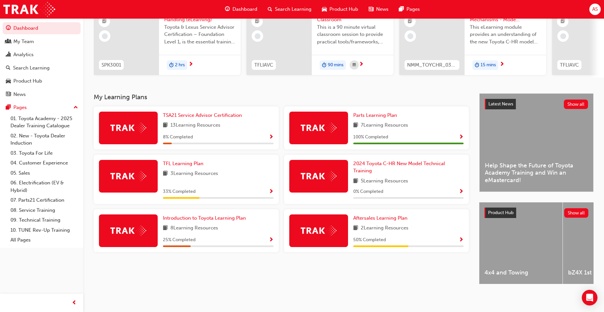
scroll to position [78, 0]
click at [272, 190] on span "Show Progress" at bounding box center [271, 192] width 5 height 6
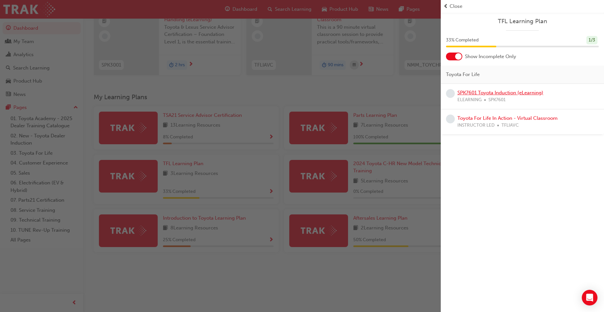
click at [521, 93] on link "SPK7601 Toyota Induction (eLearning)" at bounding box center [500, 93] width 86 height 6
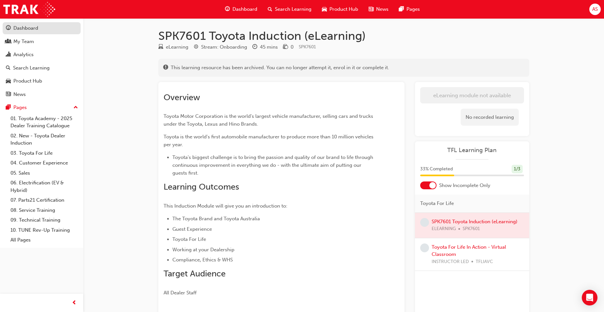
click at [42, 32] on div "Dashboard" at bounding box center [42, 28] width 72 height 8
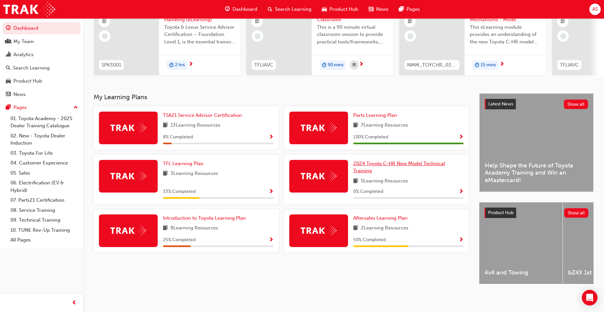
scroll to position [78, 0]
click at [380, 219] on link "Aftersales Learning Plan" at bounding box center [381, 219] width 57 height 8
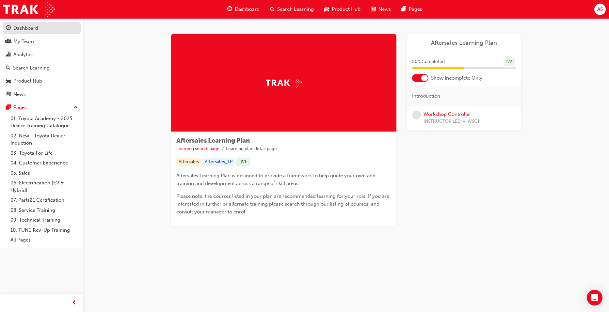
click at [37, 34] on link "Dashboard" at bounding box center [42, 28] width 78 height 12
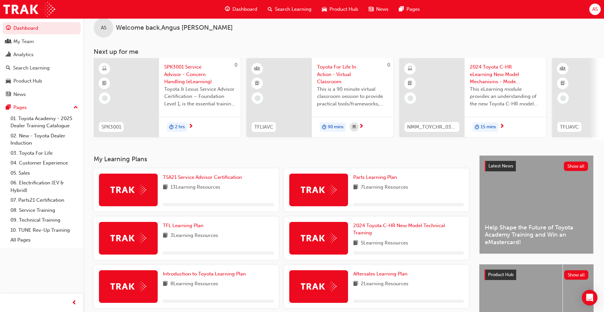
scroll to position [65, 0]
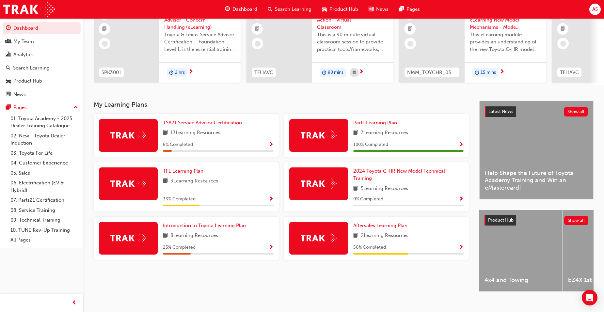
click at [196, 174] on span "TFL Learning Plan" at bounding box center [183, 171] width 40 height 6
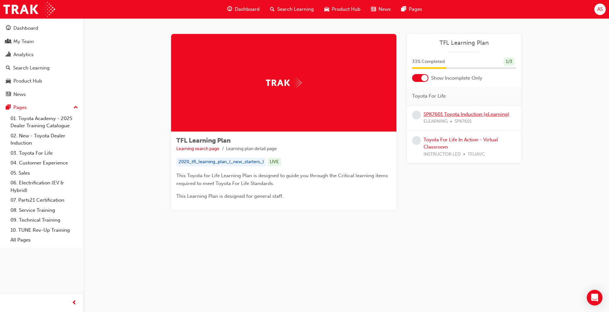
click at [459, 115] on link "SPK7601 Toyota Induction (eLearning)" at bounding box center [467, 114] width 86 height 6
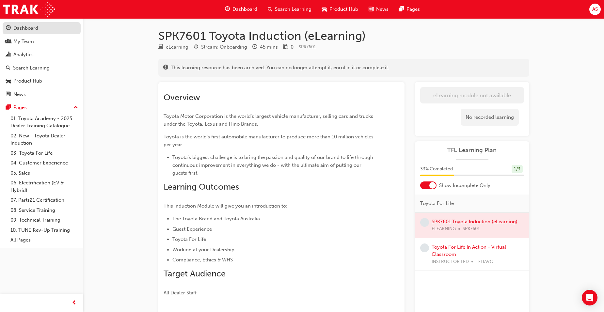
click at [28, 29] on div "Dashboard" at bounding box center [25, 28] width 25 height 8
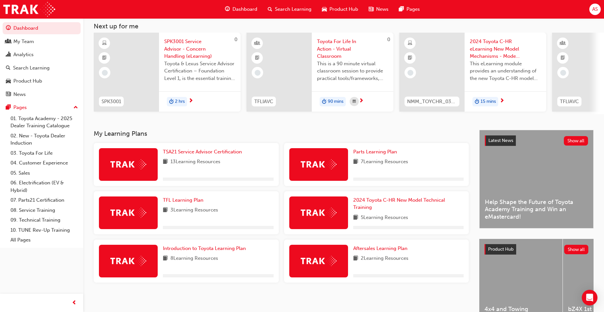
scroll to position [65, 0]
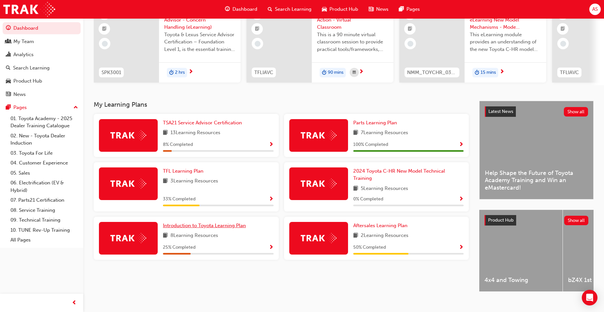
click at [235, 228] on span "Introduction to Toyota Learning Plan" at bounding box center [204, 226] width 83 height 6
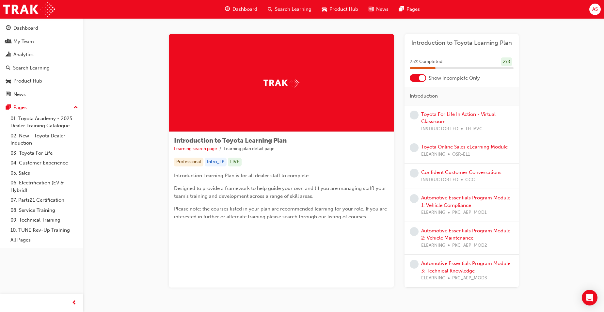
click at [481, 149] on link "Toyota Online Sales eLearning Module" at bounding box center [464, 147] width 87 height 6
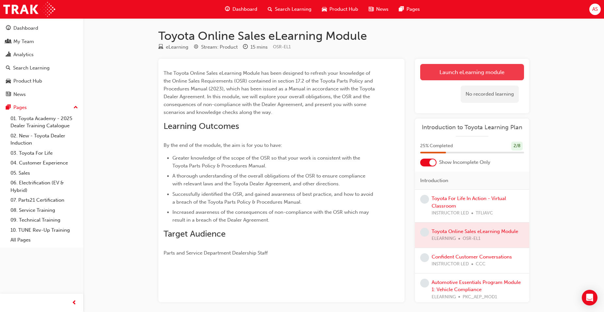
click at [450, 74] on link "Launch eLearning module" at bounding box center [472, 72] width 104 height 16
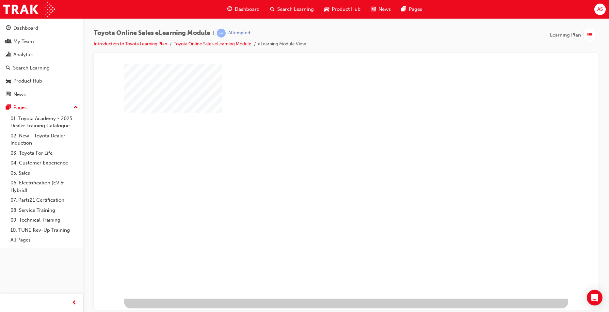
click at [327, 162] on div "play" at bounding box center [327, 162] width 0 height 0
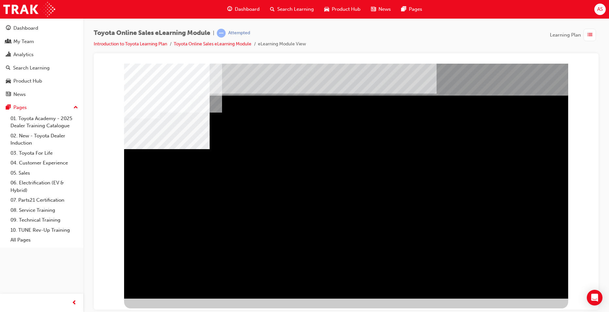
click at [506, 123] on div "multistate" at bounding box center [346, 180] width 444 height 235
click at [165, 298] on div "BACK Trigger this button to go to the previous slide" at bounding box center [144, 304] width 41 height 12
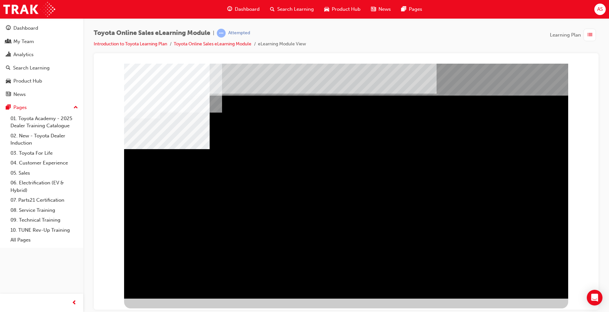
click at [470, 38] on div "Toyota Online Sales eLearning Module | Attempted Introduction to Toyota Learnin…" at bounding box center [346, 41] width 505 height 24
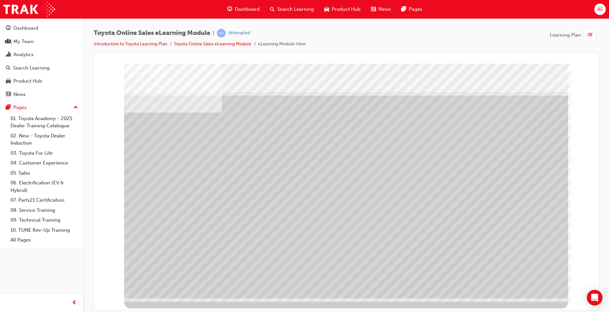
click at [106, 66] on div at bounding box center [346, 66] width 489 height 0
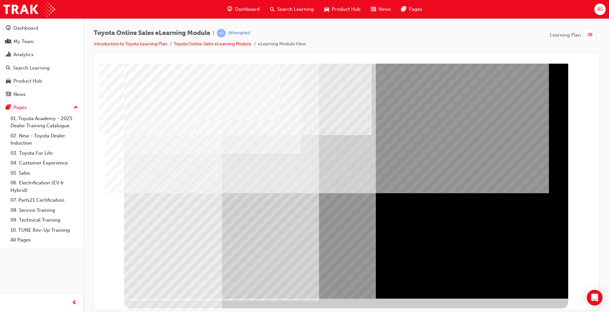
drag, startPoint x: 527, startPoint y: 287, endPoint x: 405, endPoint y: 165, distance: 172.5
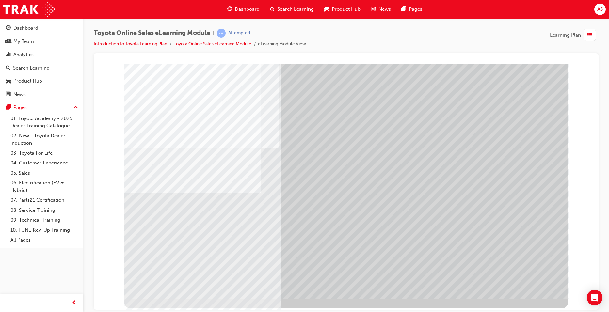
drag, startPoint x: 361, startPoint y: 213, endPoint x: 354, endPoint y: 216, distance: 7.0
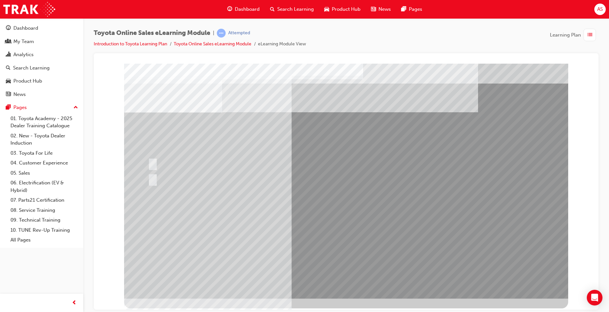
drag, startPoint x: 328, startPoint y: 200, endPoint x: 309, endPoint y: 193, distance: 20.9
drag, startPoint x: 309, startPoint y: 193, endPoint x: 281, endPoint y: 180, distance: 30.1
click at [281, 180] on div at bounding box center [273, 179] width 255 height 18
radio input "true"
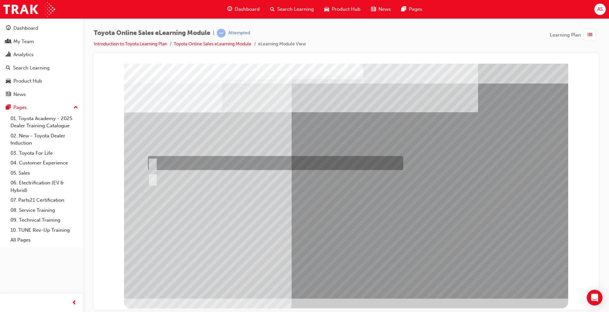
click at [282, 162] on div at bounding box center [273, 163] width 255 height 14
radio input "true"
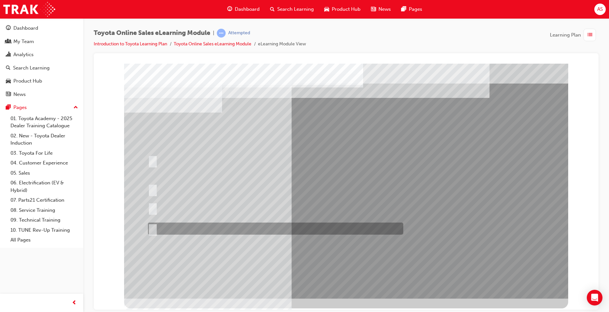
click at [256, 230] on div at bounding box center [273, 229] width 255 height 12
radio input "true"
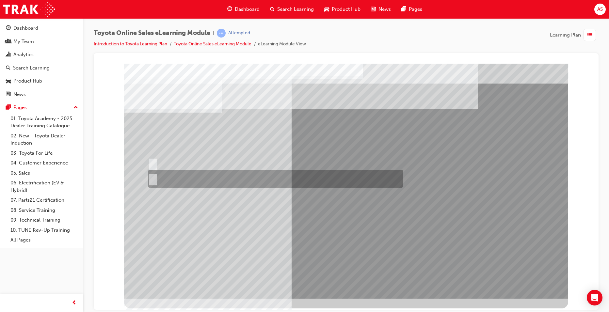
click at [264, 171] on div at bounding box center [273, 179] width 255 height 18
radio input "true"
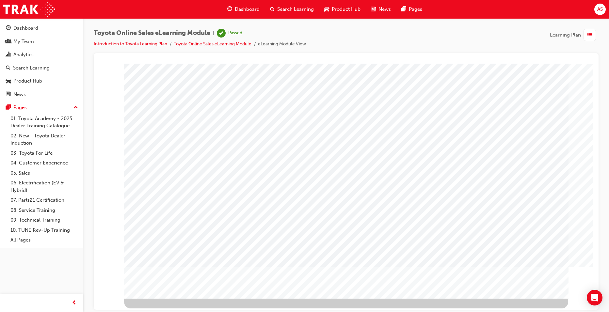
click at [160, 42] on link "Introduction to Toyota Learning Plan" at bounding box center [130, 44] width 73 height 6
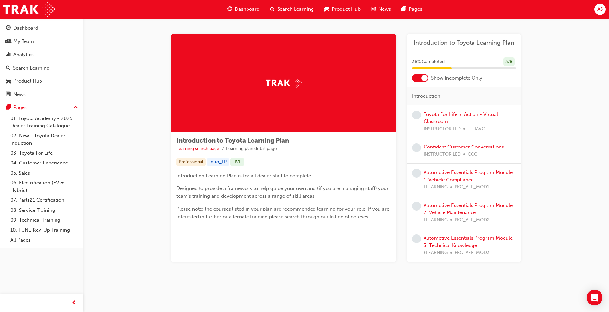
click at [460, 149] on link "Confident Customer Conversations" at bounding box center [464, 147] width 80 height 6
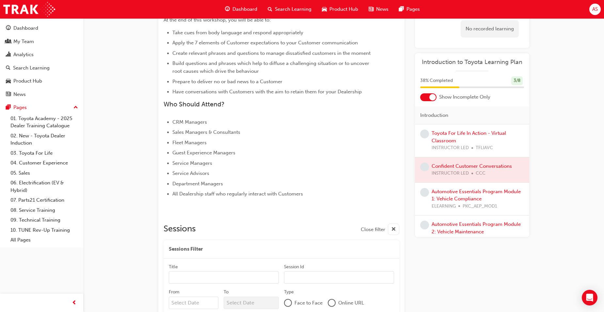
scroll to position [203, 0]
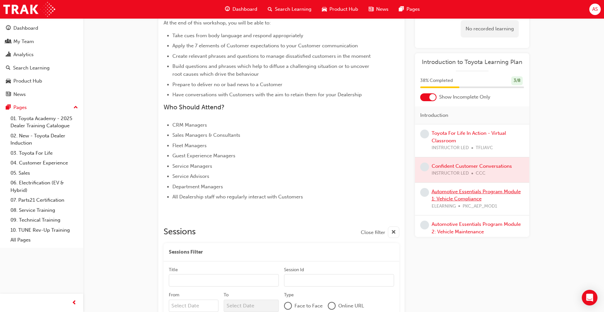
click at [467, 200] on link "Automotive Essentials Program Module 1: Vehicle Compliance" at bounding box center [476, 195] width 89 height 13
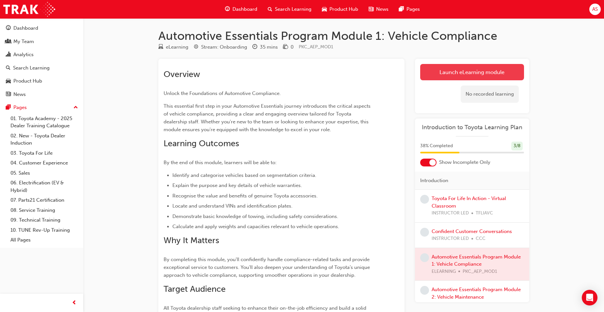
click at [493, 74] on link "Launch eLearning module" at bounding box center [472, 72] width 104 height 16
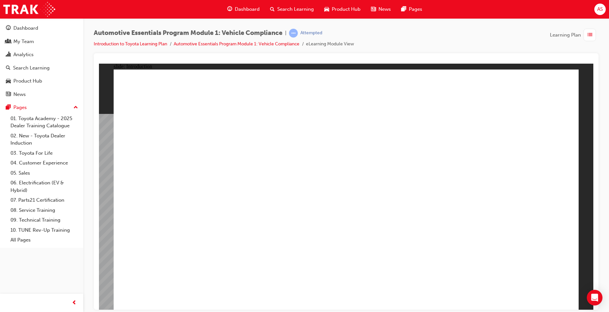
drag, startPoint x: 223, startPoint y: 206, endPoint x: 223, endPoint y: 212, distance: 5.9
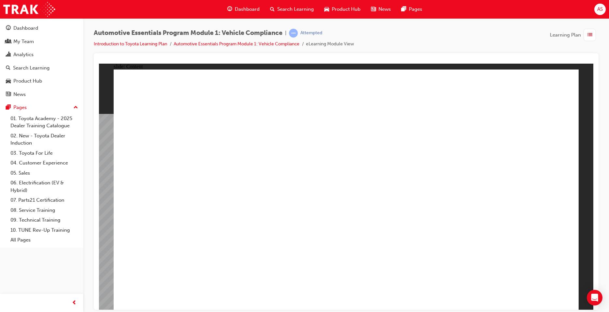
click at [595, 296] on icon "Open Intercom Messenger" at bounding box center [595, 298] width 8 height 8
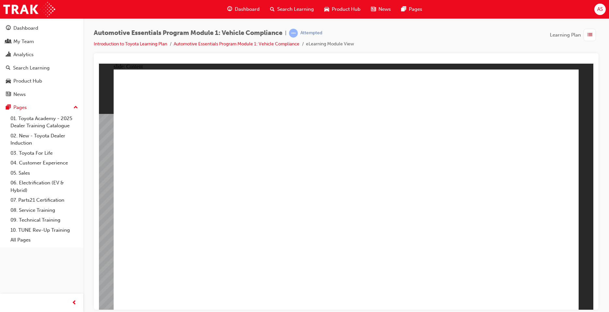
drag, startPoint x: 307, startPoint y: 166, endPoint x: 309, endPoint y: 175, distance: 10.1
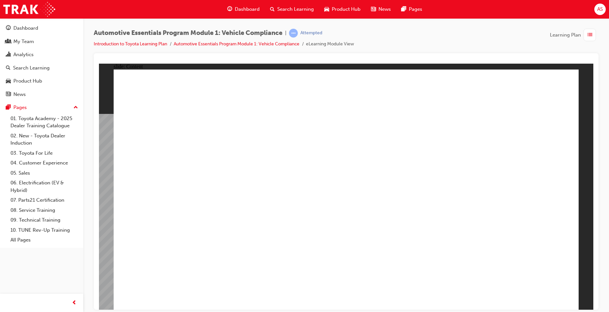
drag, startPoint x: 341, startPoint y: 106, endPoint x: 362, endPoint y: 131, distance: 32.6
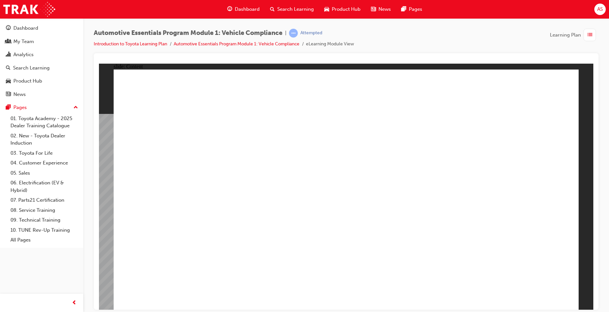
drag, startPoint x: 240, startPoint y: 173, endPoint x: 241, endPoint y: 193, distance: 19.6
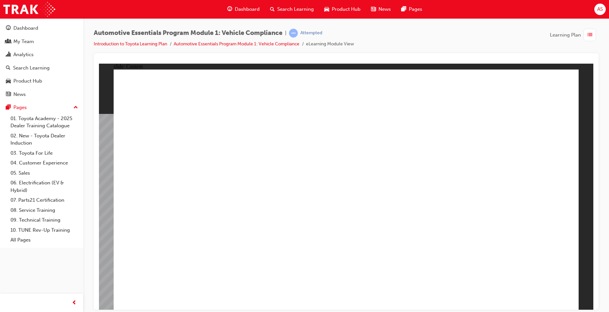
radio input "true"
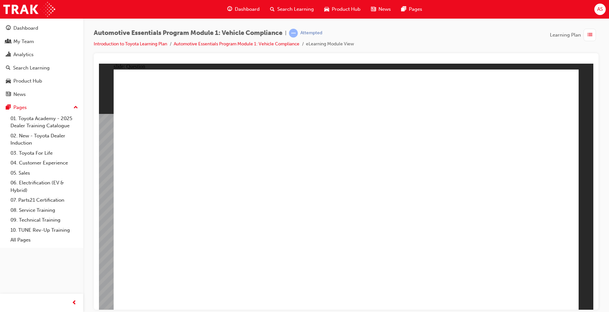
radio input "true"
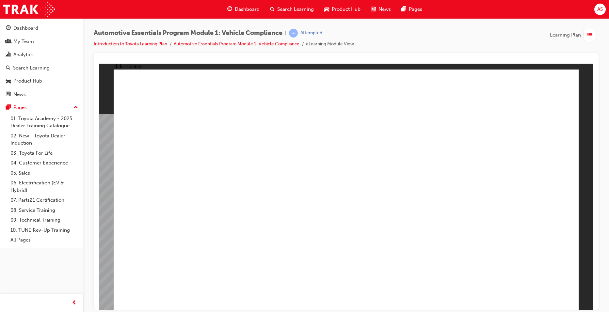
drag, startPoint x: 235, startPoint y: 263, endPoint x: 455, endPoint y: 266, distance: 219.5
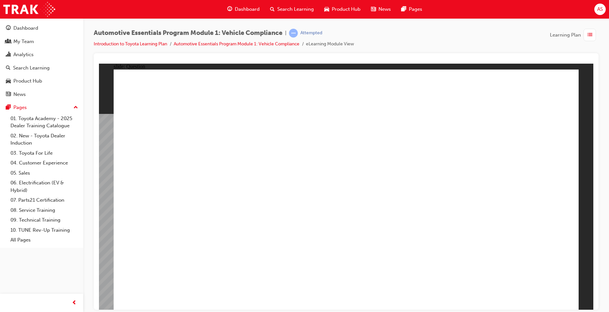
radio input "true"
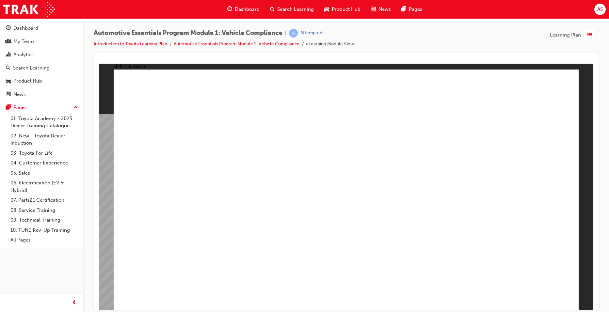
radio input "true"
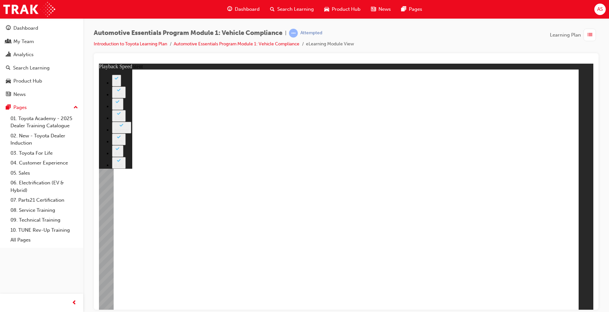
drag, startPoint x: 365, startPoint y: 227, endPoint x: 559, endPoint y: 213, distance: 195.1
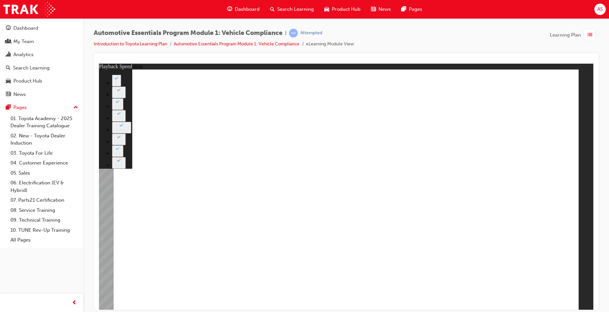
type input "43"
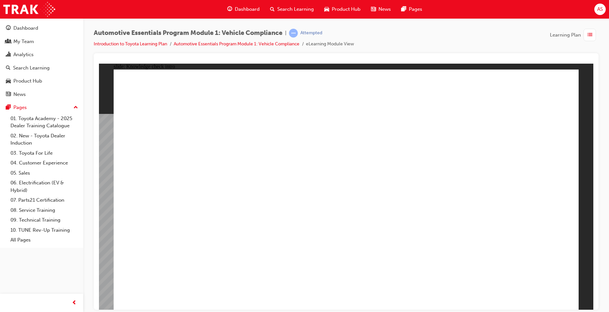
radio input "true"
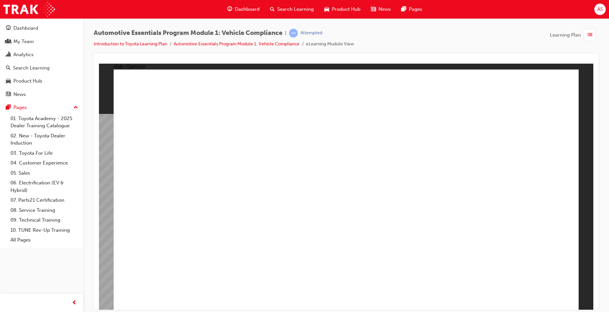
radio input "true"
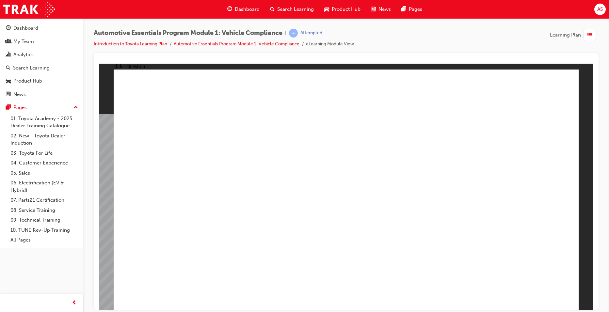
radio input "true"
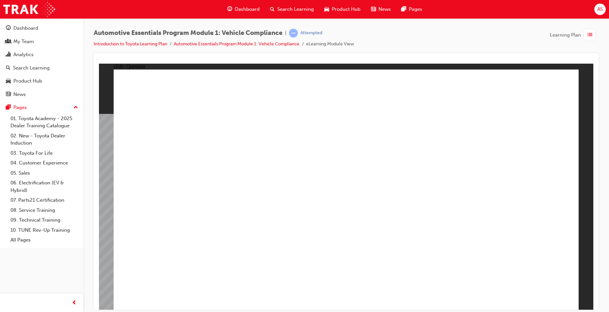
radio input "true"
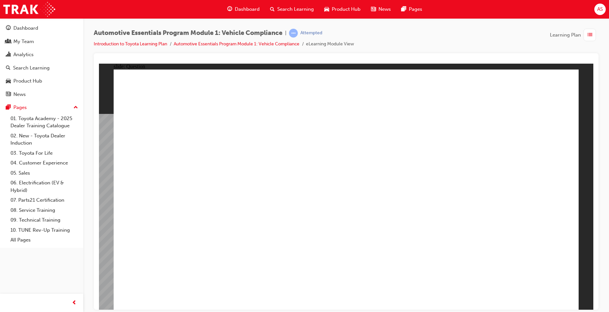
radio input "true"
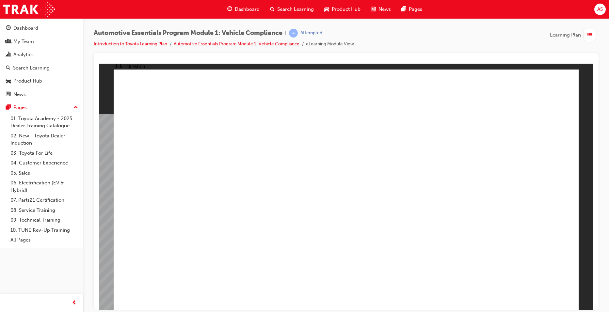
radio input "true"
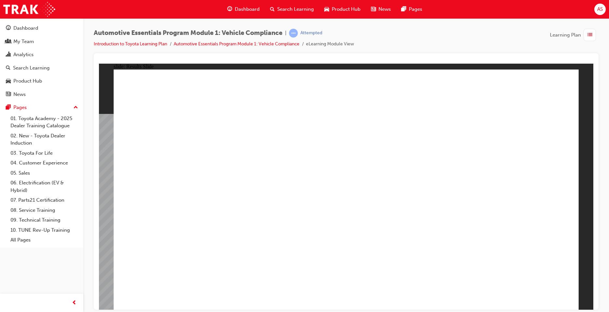
radio input "true"
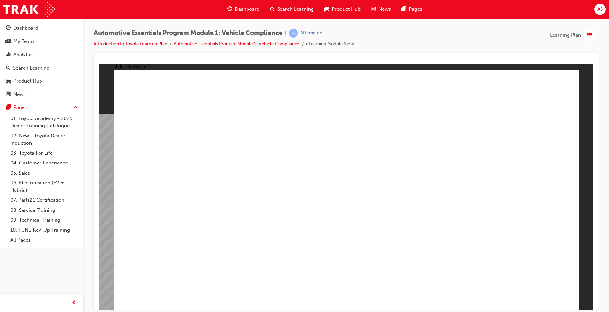
radio input "true"
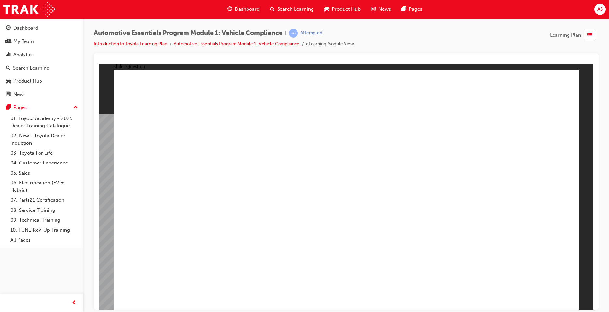
radio input "true"
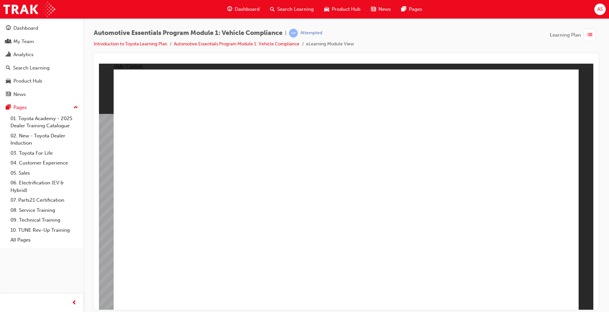
click at [412, 57] on div at bounding box center [346, 181] width 505 height 257
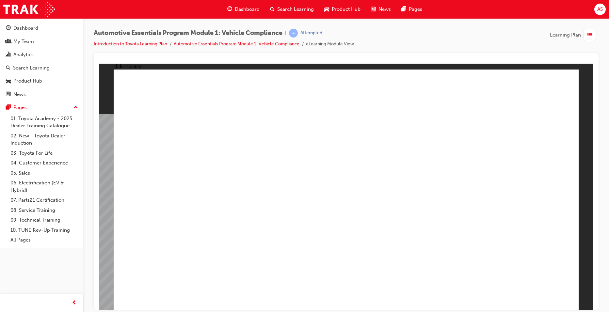
drag, startPoint x: 463, startPoint y: 198, endPoint x: 465, endPoint y: 201, distance: 3.5
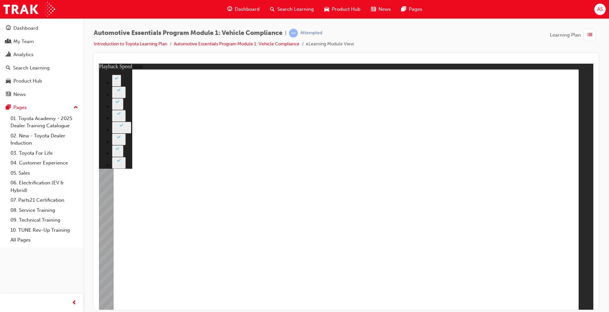
drag, startPoint x: 469, startPoint y: 222, endPoint x: 599, endPoint y: 199, distance: 131.6
click at [593, 199] on html "​100%​ slide: Content Rectangle 2 Group 1 Rectangle 1 Trailer Sway Control play…" at bounding box center [346, 186] width 494 height 246
type input "35"
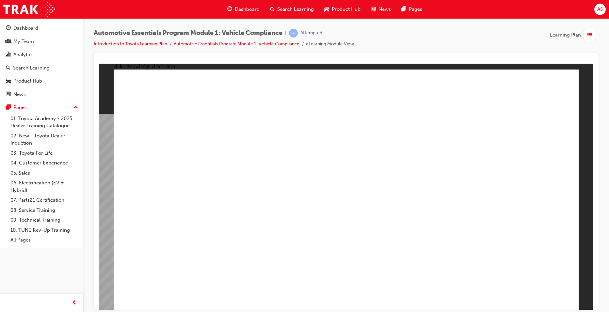
radio input "true"
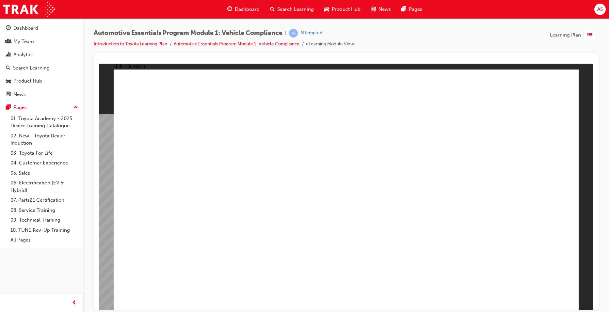
radio input "true"
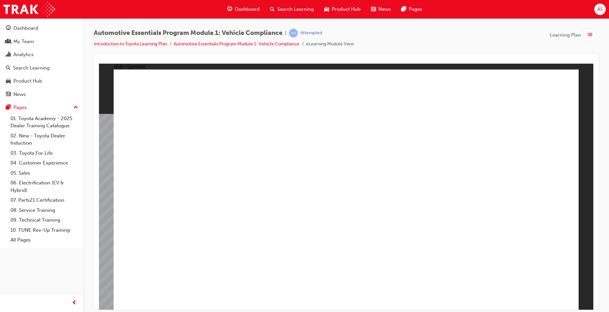
radio input "true"
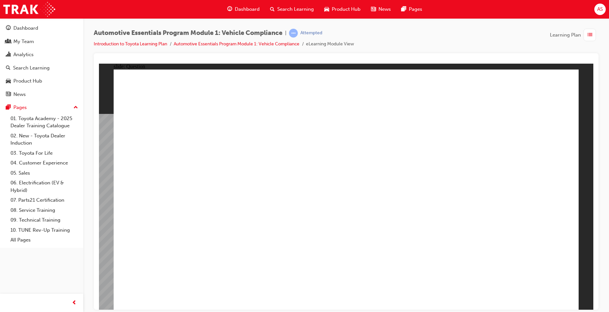
radio input "true"
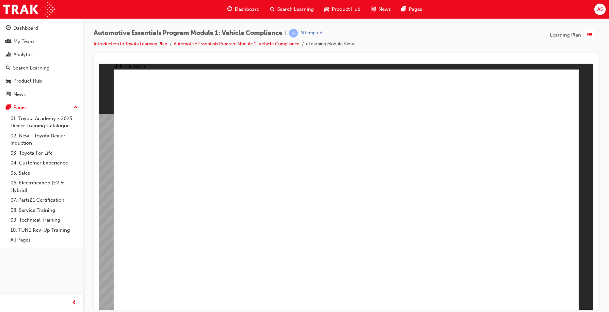
drag, startPoint x: 332, startPoint y: 239, endPoint x: 330, endPoint y: 233, distance: 5.8
radio input "true"
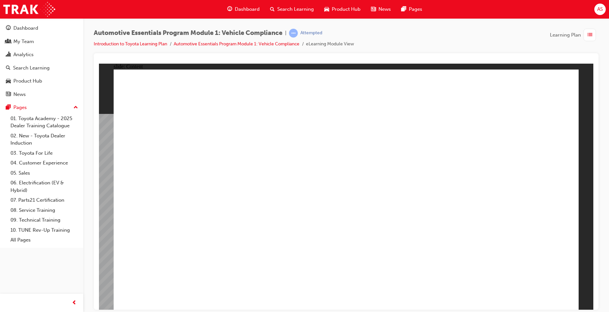
radio input "true"
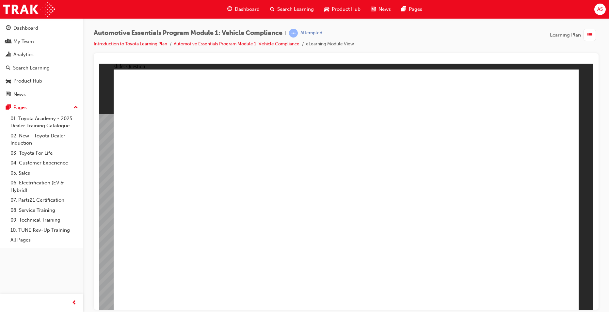
radio input "true"
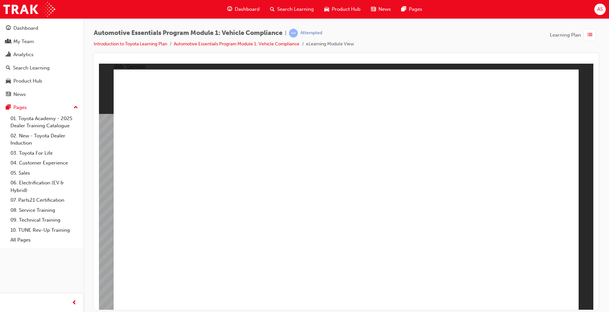
radio input "true"
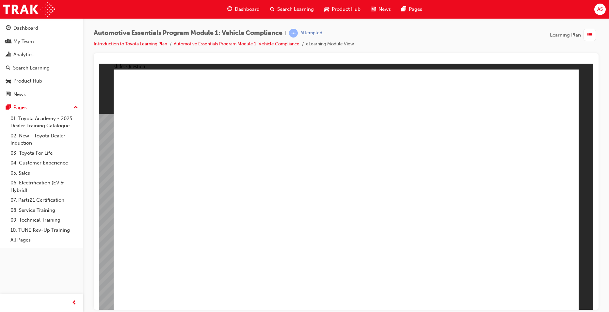
radio input "true"
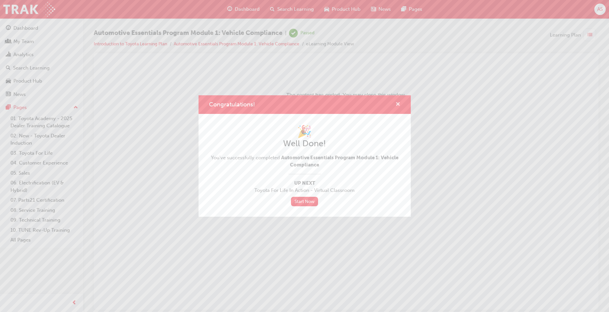
click at [399, 104] on span "cross-icon" at bounding box center [397, 105] width 5 height 6
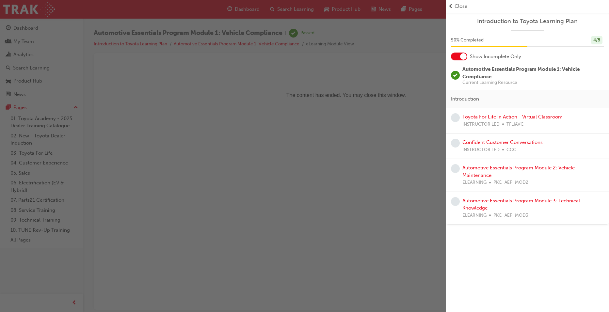
click at [349, 199] on div "button" at bounding box center [223, 156] width 446 height 312
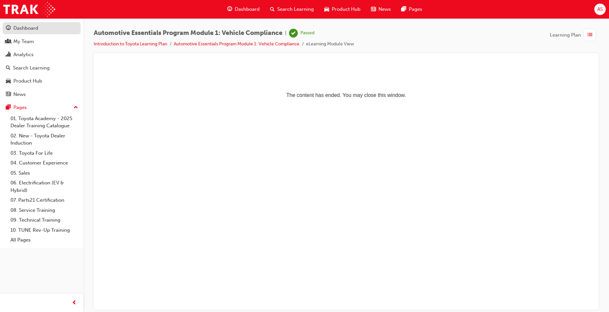
click at [23, 29] on div "Dashboard" at bounding box center [25, 28] width 25 height 8
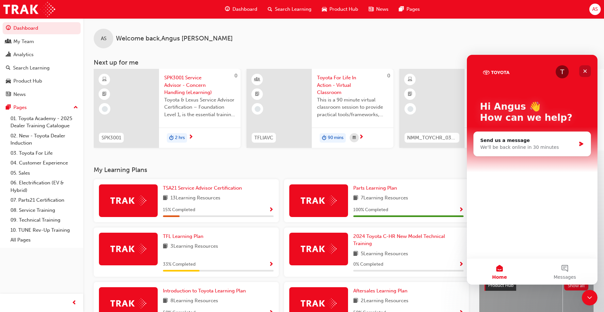
click at [586, 71] on icon "Close" at bounding box center [585, 71] width 5 height 5
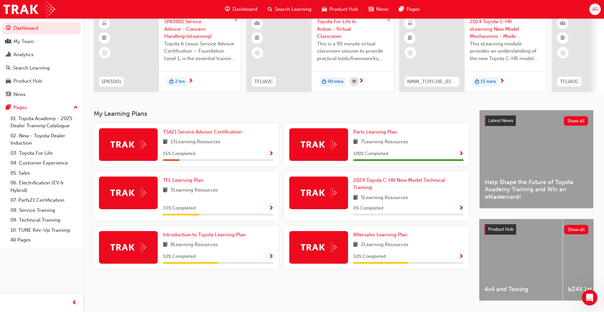
scroll to position [45, 0]
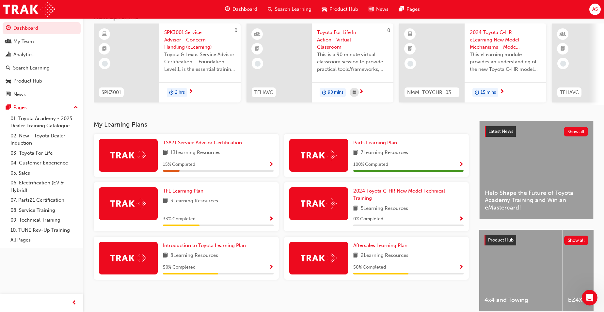
click at [391, 252] on div "Aftersales Learning Plan 2 Learning Resources 50 % Completed" at bounding box center [408, 258] width 111 height 33
click at [391, 249] on link "Aftersales Learning Plan" at bounding box center [381, 246] width 57 height 8
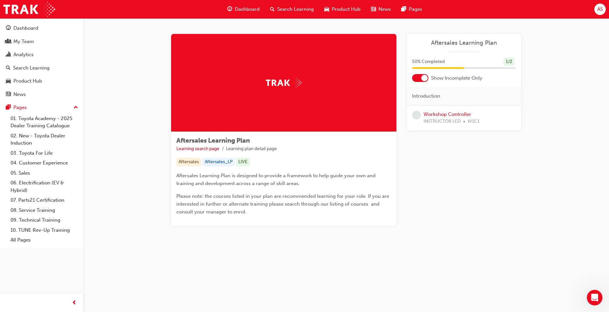
click at [424, 79] on div at bounding box center [424, 78] width 7 height 7
click at [424, 79] on div at bounding box center [420, 78] width 16 height 8
drag, startPoint x: 90, startPoint y: 196, endPoint x: 111, endPoint y: 242, distance: 50.3
drag, startPoint x: 111, startPoint y: 242, endPoint x: 72, endPoint y: 302, distance: 72.0
click at [72, 302] on span "prev-icon" at bounding box center [74, 303] width 5 height 8
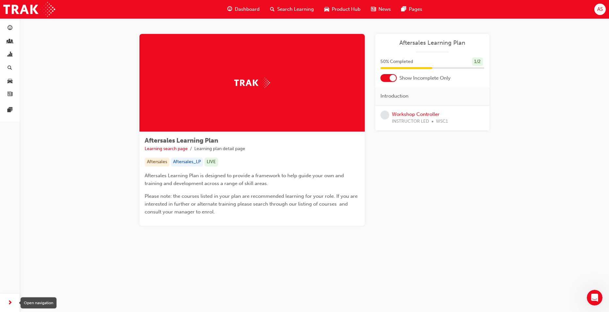
click at [12, 299] on div "button" at bounding box center [9, 302] width 13 height 13
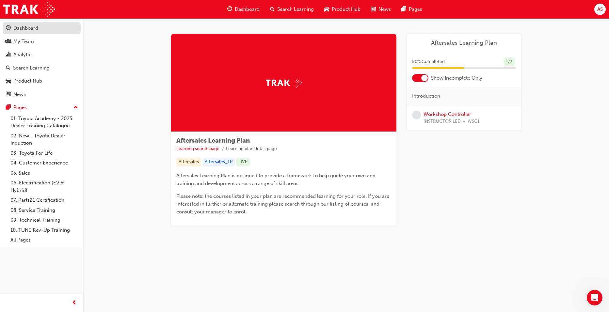
click at [42, 25] on div "Dashboard" at bounding box center [42, 28] width 72 height 8
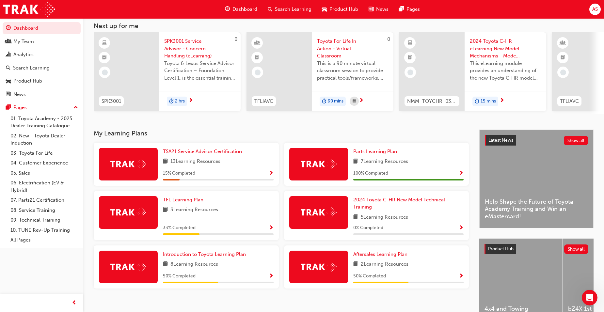
scroll to position [65, 0]
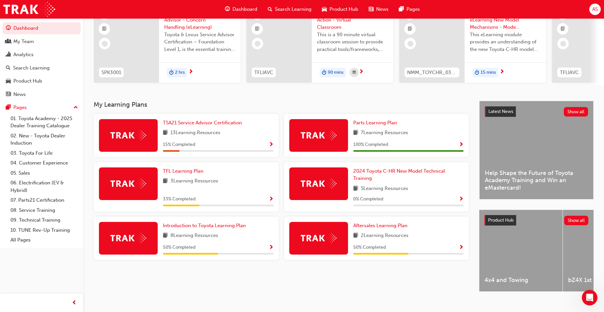
click at [3, 22] on link "Dashboard" at bounding box center [42, 28] width 78 height 12
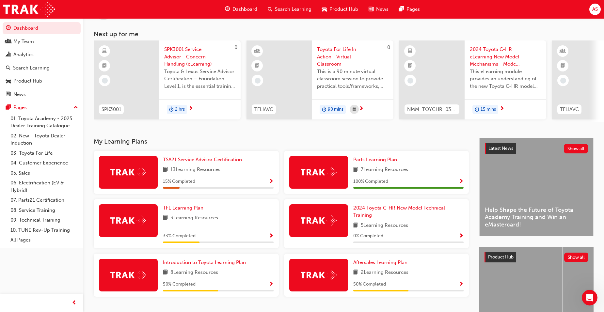
scroll to position [0, 0]
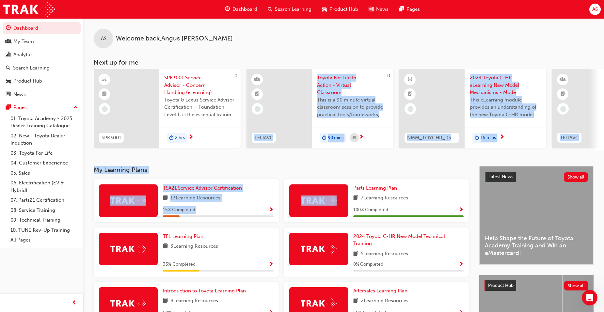
drag, startPoint x: 257, startPoint y: 150, endPoint x: 322, endPoint y: 184, distance: 72.9
click at [322, 184] on div "AS Welcome back , [PERSON_NAME] Next up for me 0 SPK3001 SPK3001 Service Adviso…" at bounding box center [343, 193] width 521 height 350
drag, startPoint x: 322, startPoint y: 184, endPoint x: 290, endPoint y: 167, distance: 36.5
click at [284, 172] on h3 "My Learning Plans" at bounding box center [281, 170] width 375 height 8
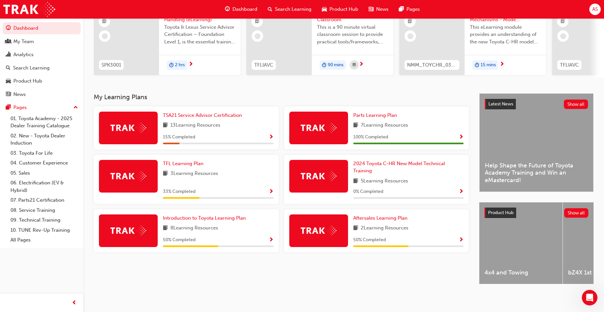
scroll to position [78, 0]
click at [272, 237] on span "Show Progress" at bounding box center [271, 240] width 5 height 6
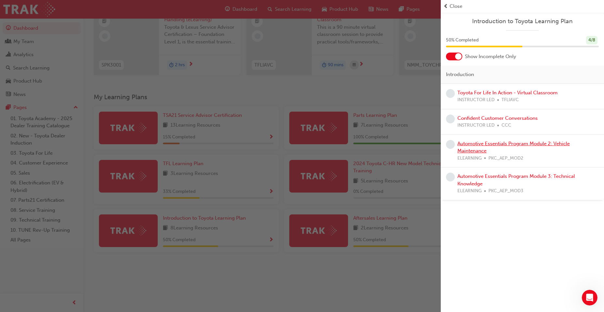
click at [512, 144] on link "Automotive Essentials Program Module 2: Vehicle Maintenance" at bounding box center [513, 147] width 112 height 13
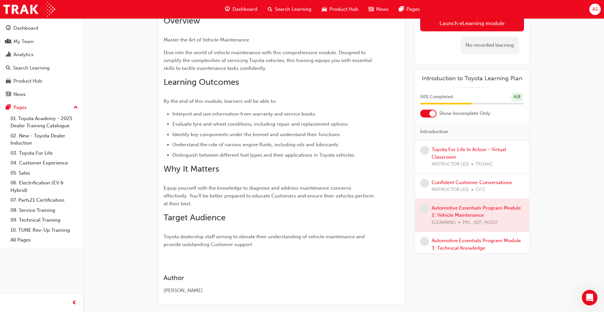
scroll to position [13, 0]
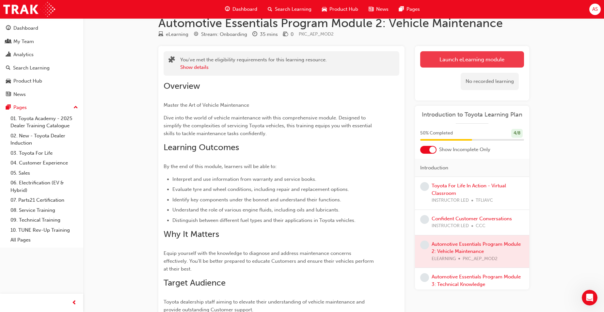
click at [488, 63] on link "Launch eLearning module" at bounding box center [472, 59] width 104 height 16
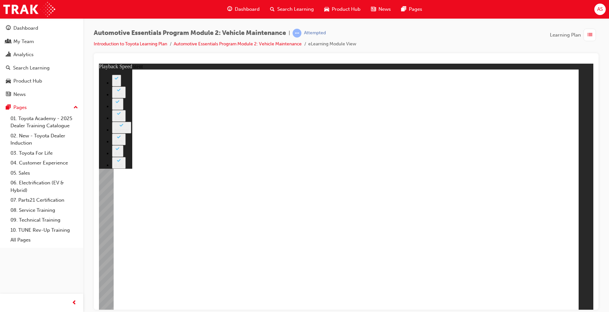
type input "0"
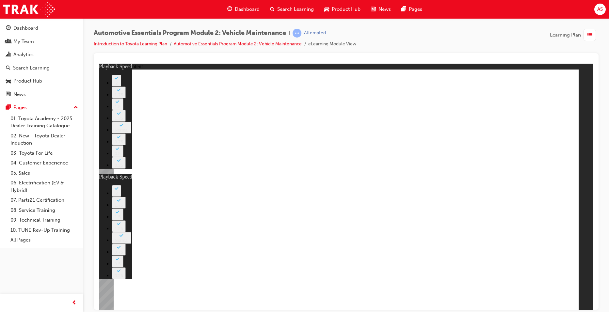
type input "31"
type input "35"
drag, startPoint x: 198, startPoint y: 260, endPoint x: 449, endPoint y: 254, distance: 250.8
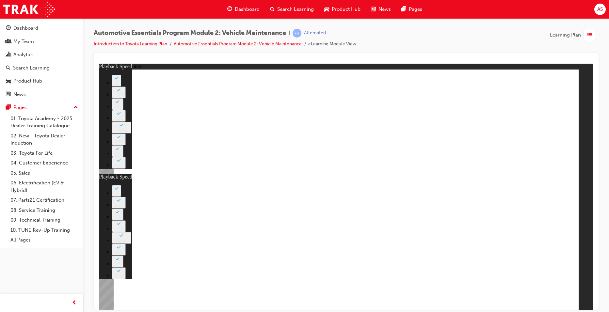
type input "33"
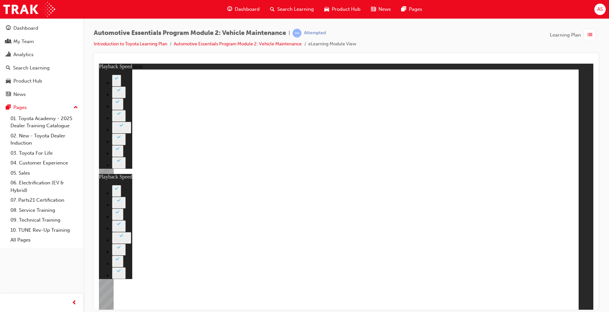
type input "35"
type input "33"
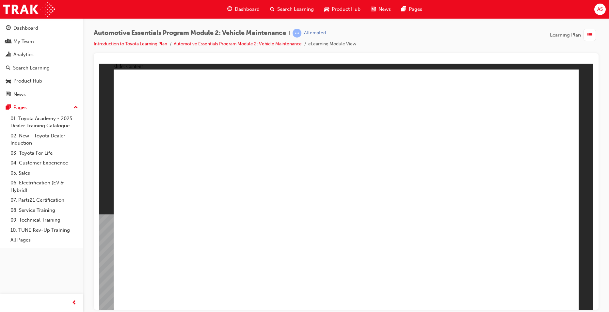
drag, startPoint x: 582, startPoint y: 86, endPoint x: 568, endPoint y: 87, distance: 13.4
click at [572, 87] on div "slide: Content Rectangle 1 close_white.png Rectangle 2 These include: • Breakdo…" at bounding box center [346, 186] width 494 height 246
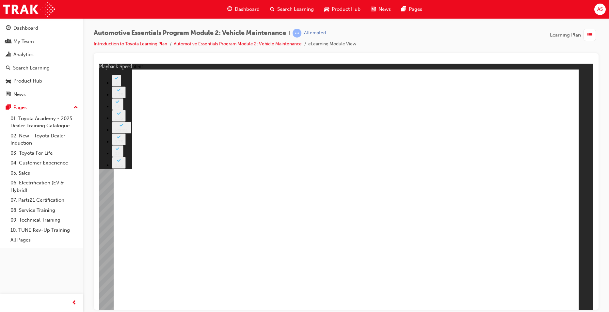
drag, startPoint x: 544, startPoint y: 164, endPoint x: 487, endPoint y: 194, distance: 64.0
drag, startPoint x: 442, startPoint y: 263, endPoint x: 461, endPoint y: 261, distance: 19.7
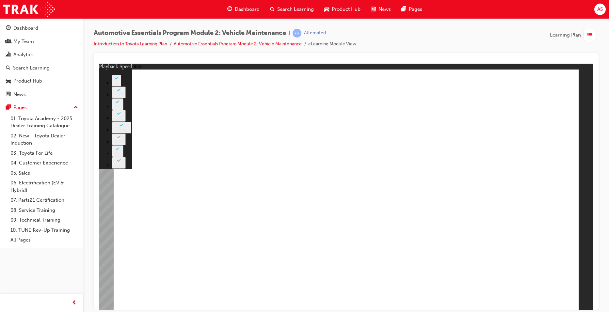
type input "27"
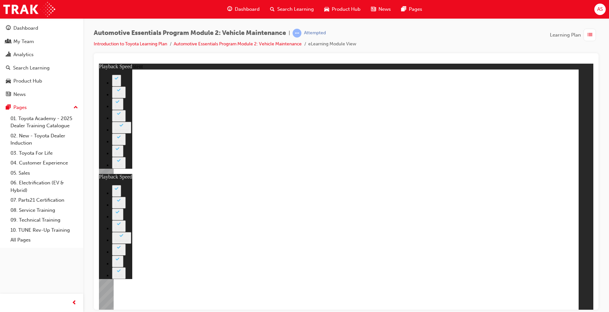
click at [121, 189] on button "2" at bounding box center [116, 191] width 9 height 12
type input "12"
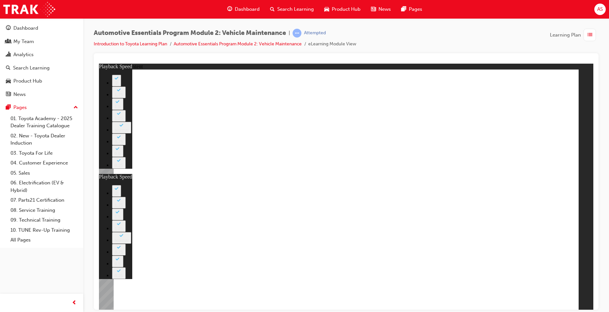
type input "27"
type input "12"
type input "27"
type input "12"
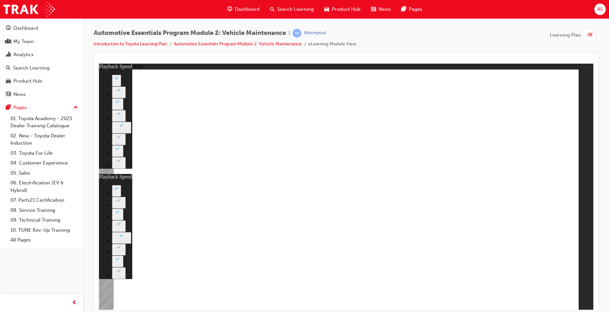
click at [121, 295] on button "2" at bounding box center [116, 301] width 9 height 12
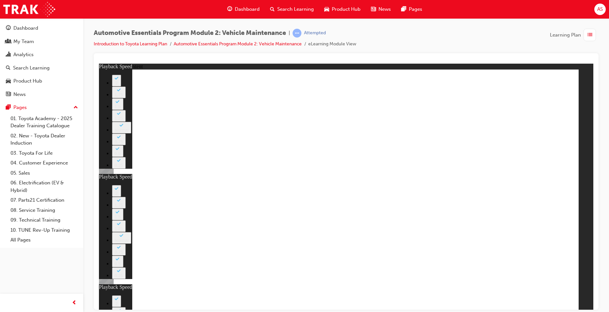
type input "8"
type input "27"
type input "12"
type input "8"
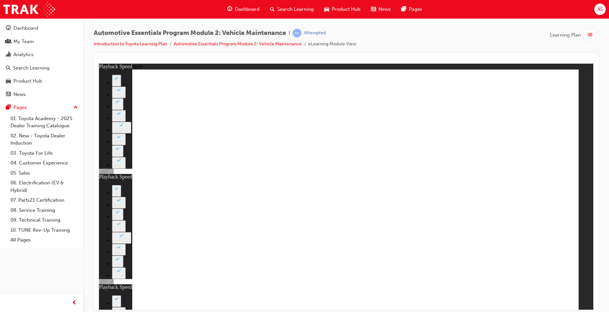
click at [375, 47] on div "Automotive Essentials Program Module 2: Vehicle Maintenance | Attempted Introdu…" at bounding box center [346, 41] width 505 height 24
type input "37"
type input "27"
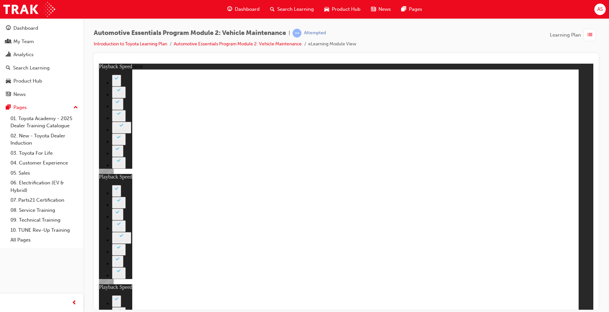
type input "12"
type input "8"
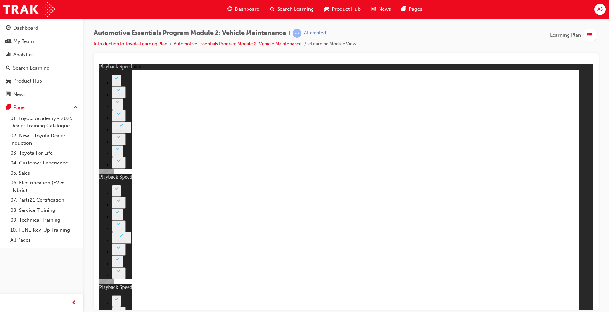
type input "13"
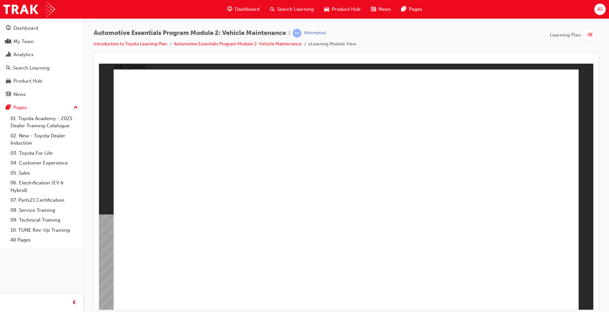
radio input "true"
drag, startPoint x: 543, startPoint y: 292, endPoint x: 540, endPoint y: 295, distance: 4.4
radio input "true"
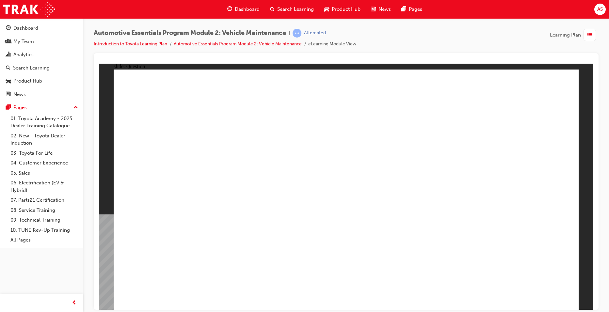
radio input "true"
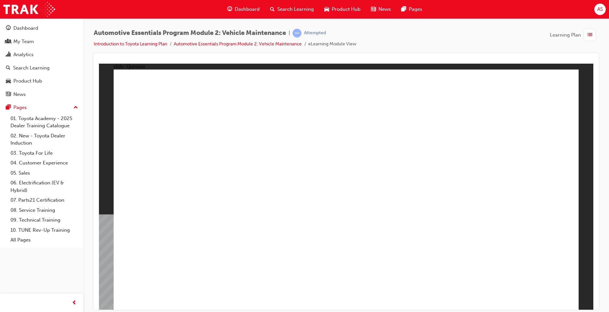
radio input "true"
